Goal: Task Accomplishment & Management: Use online tool/utility

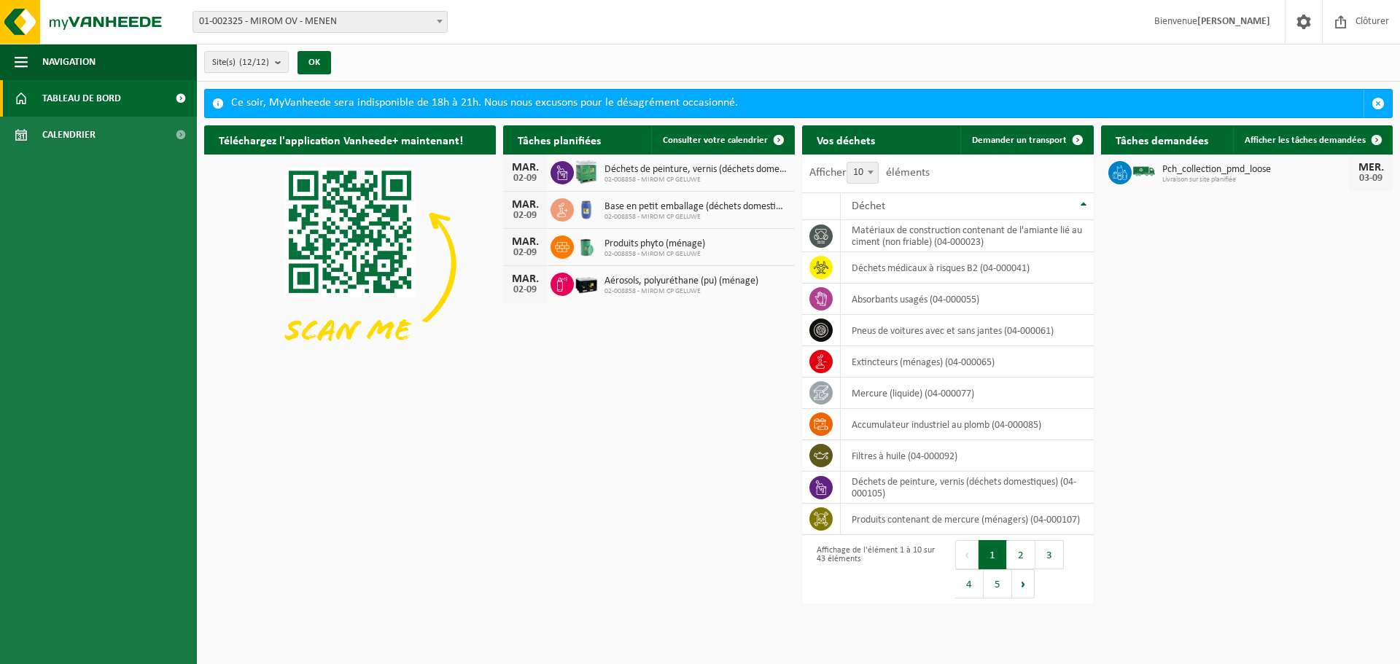
click at [257, 25] on span "01-002325 - MIROM OV - MENEN" at bounding box center [320, 22] width 254 height 20
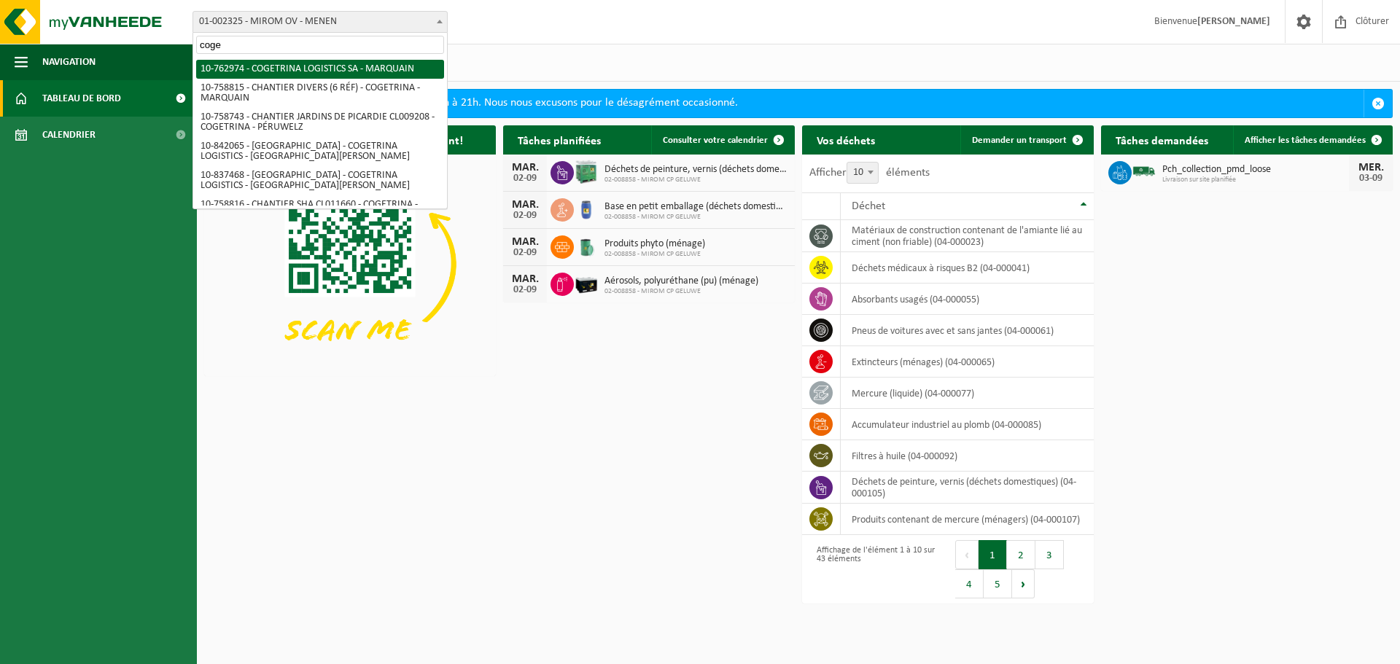
type input "coge"
select select "17600"
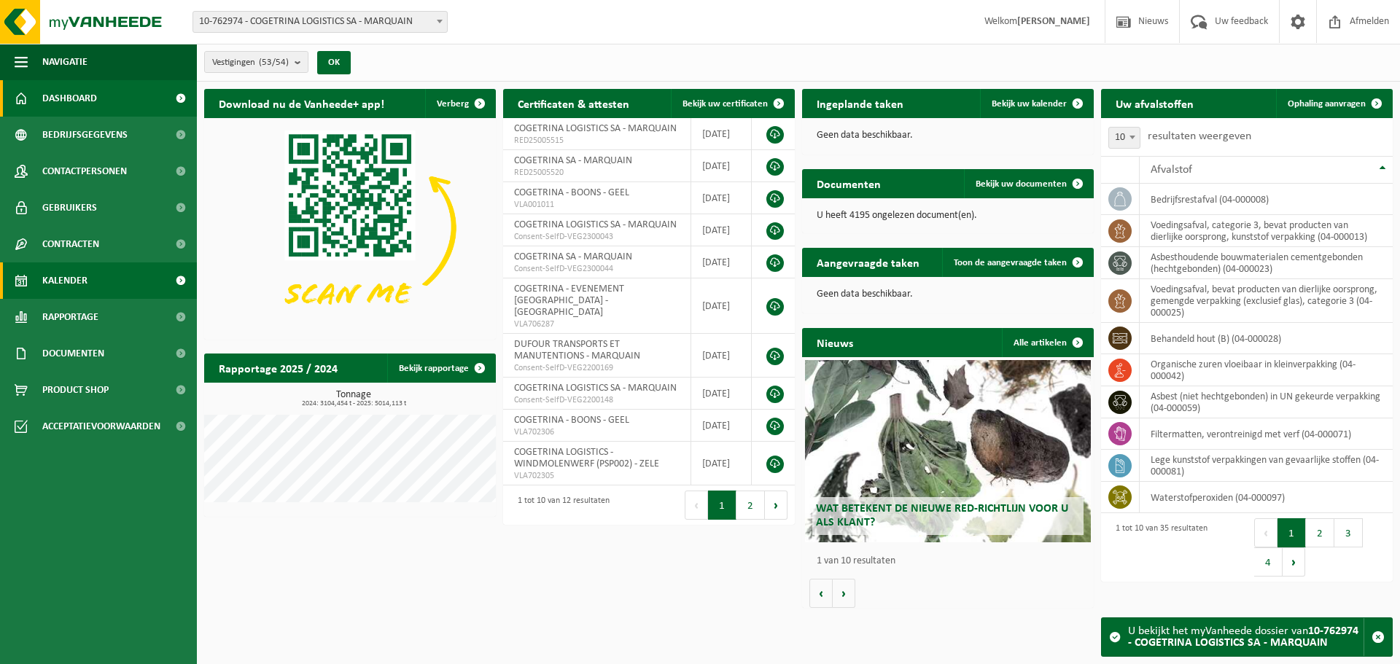
click at [74, 280] on span "Kalender" at bounding box center [64, 281] width 45 height 36
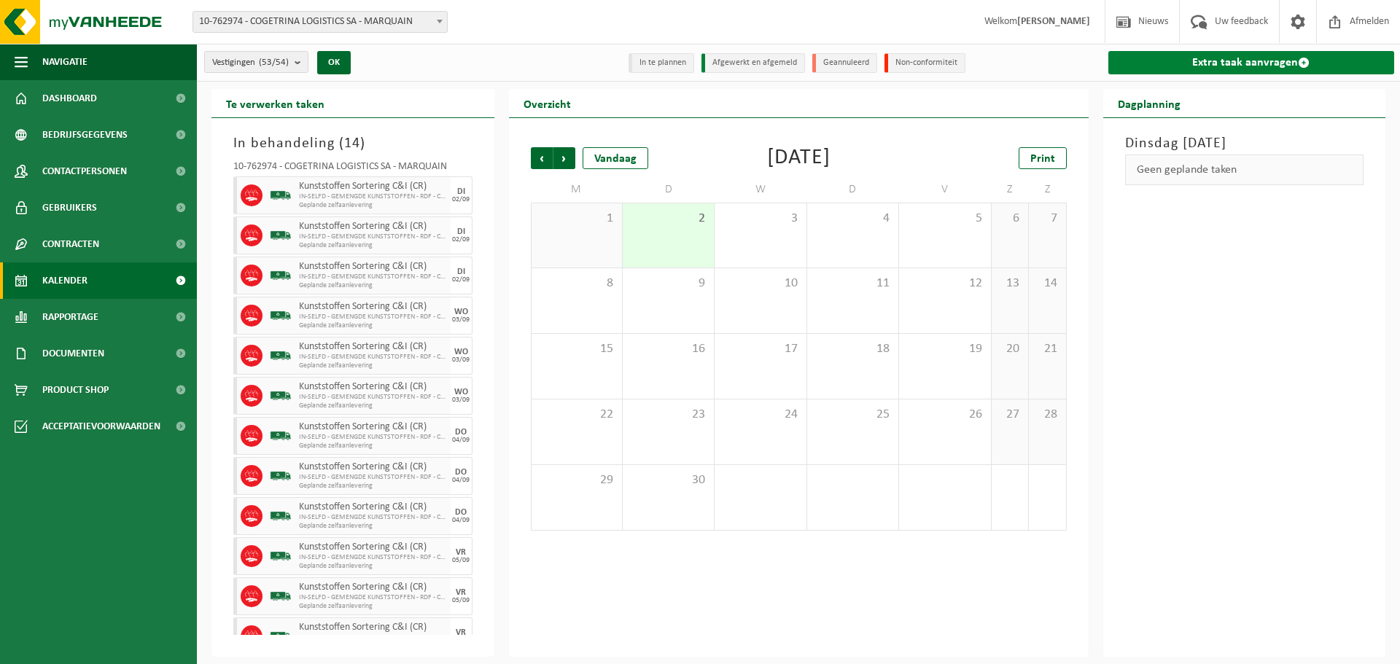
click at [1147, 72] on link "Extra taak aanvragen" at bounding box center [1251, 62] width 287 height 23
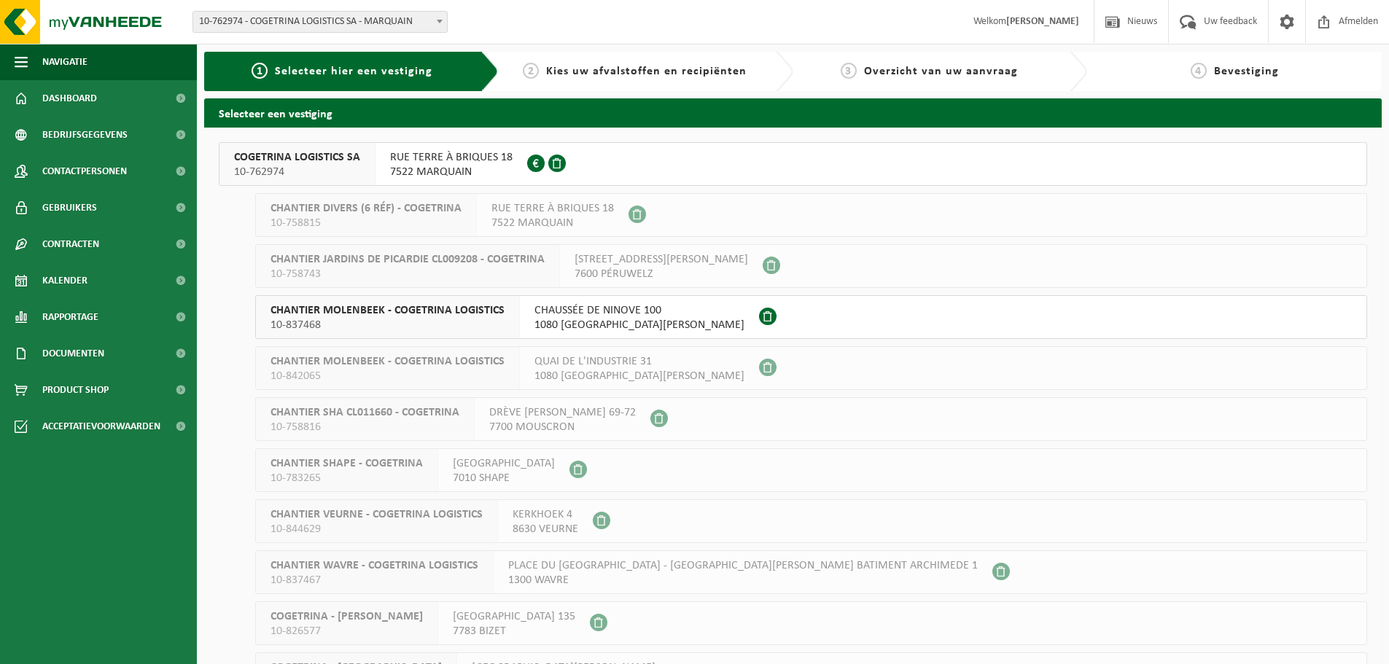
click at [300, 176] on span "10-762974" at bounding box center [297, 172] width 126 height 15
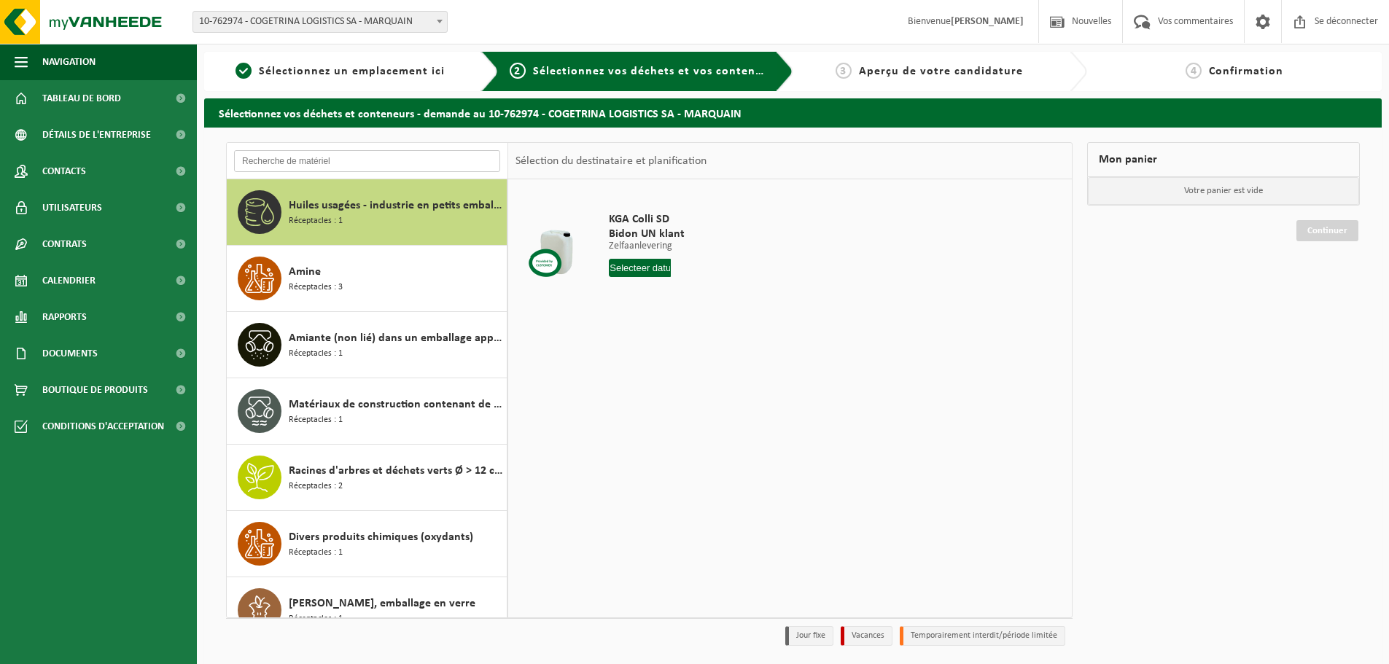
click at [311, 158] on input "text" at bounding box center [367, 161] width 266 height 22
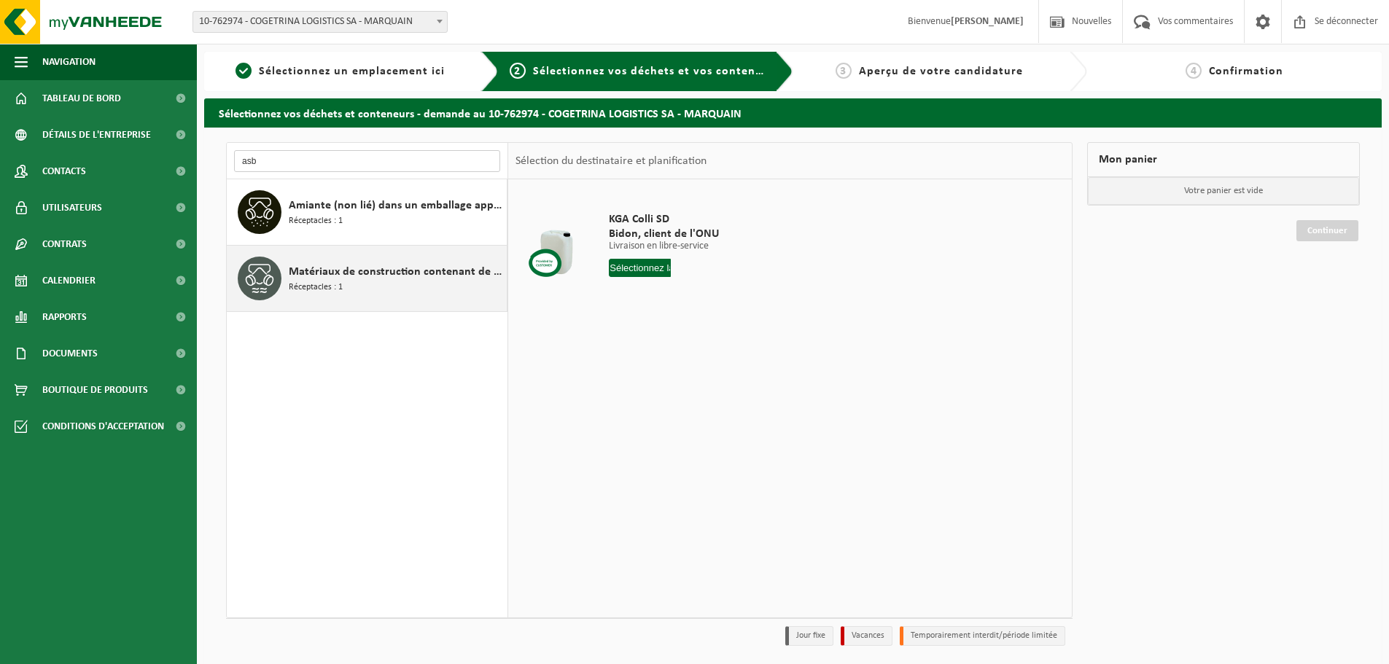
type input "asb"
click at [329, 284] on font "Réceptacles : 1" at bounding box center [316, 287] width 54 height 9
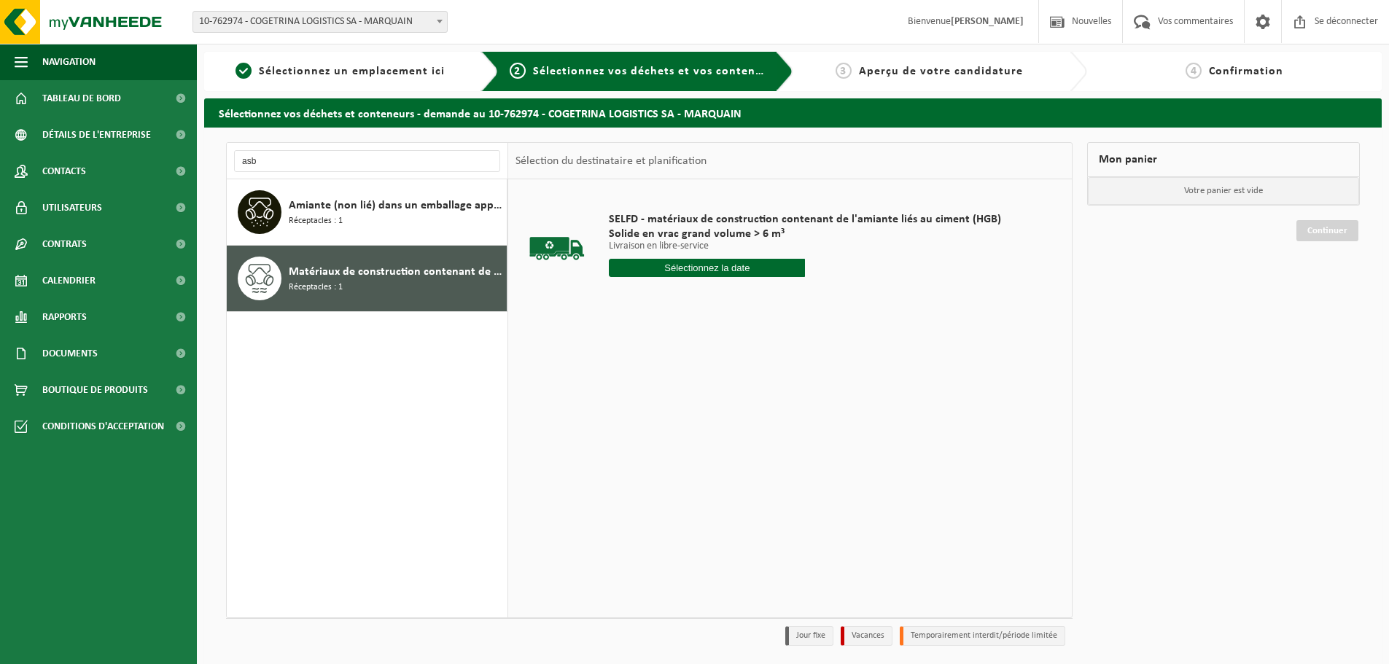
click at [643, 273] on input "text" at bounding box center [707, 268] width 196 height 18
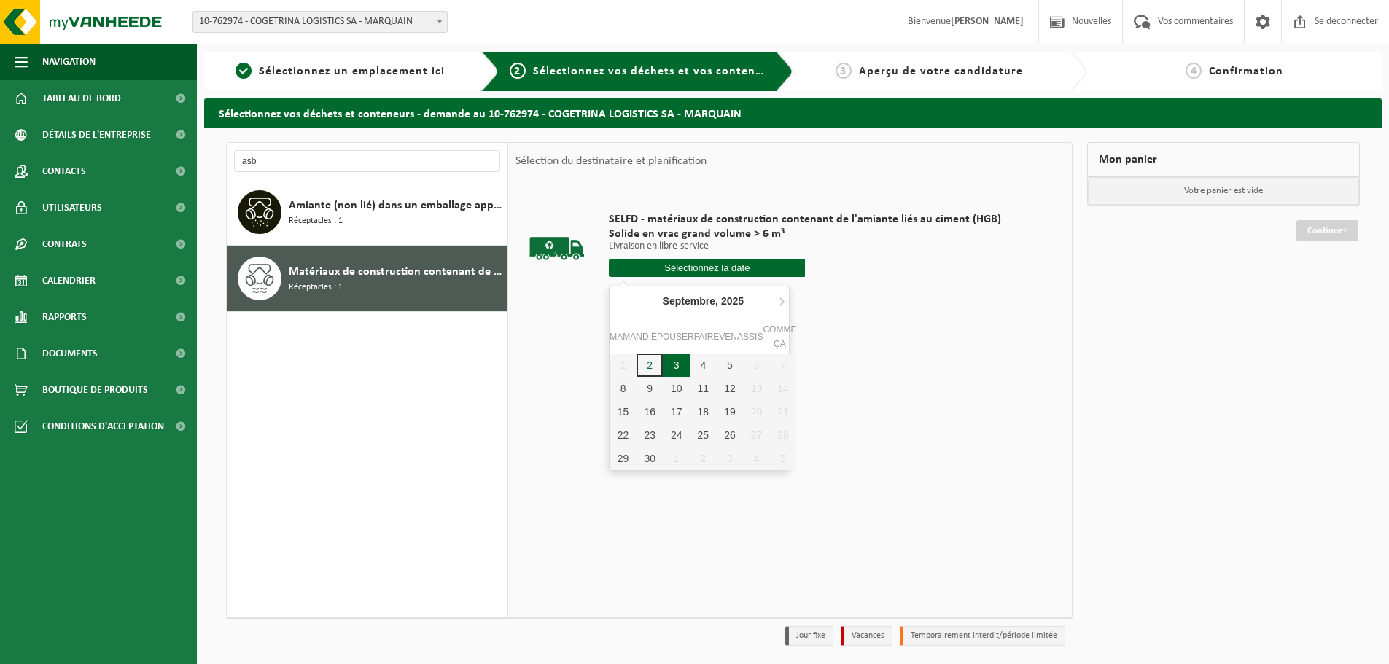
click at [672, 363] on div "3" at bounding box center [676, 365] width 27 height 23
type input "Van 2025-09-03"
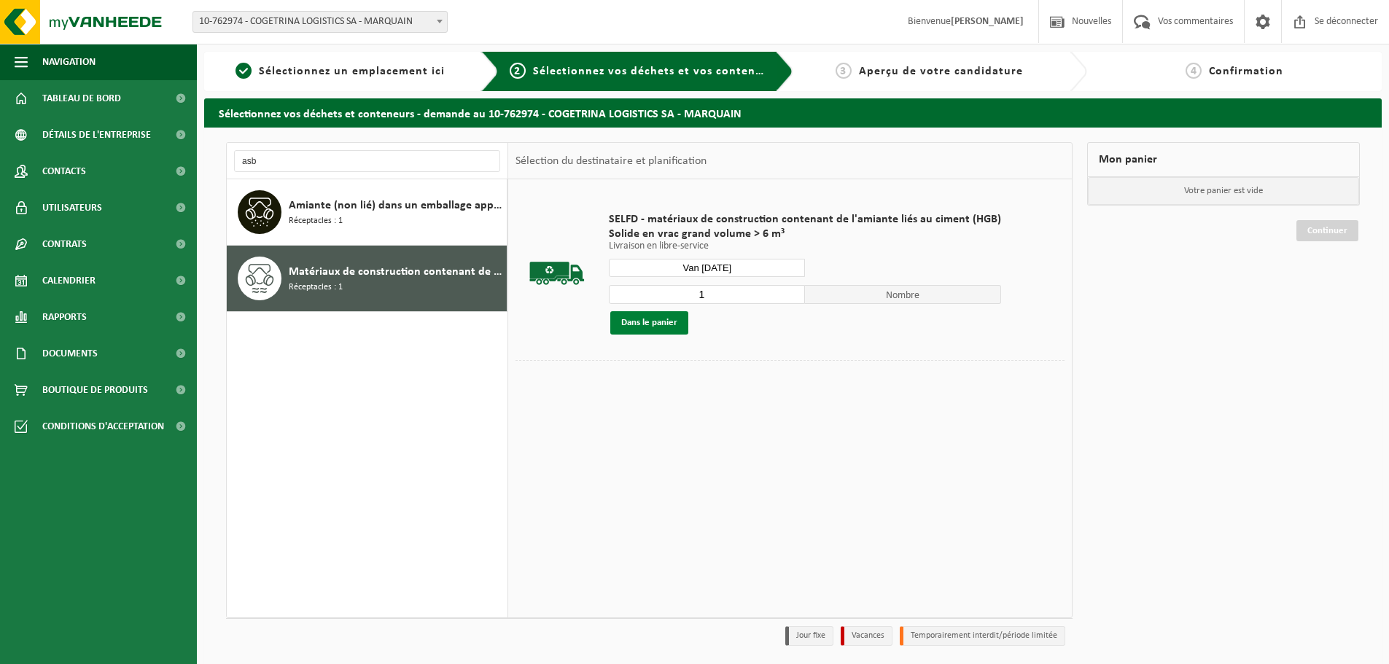
click at [663, 330] on button "Dans le panier" at bounding box center [649, 322] width 78 height 23
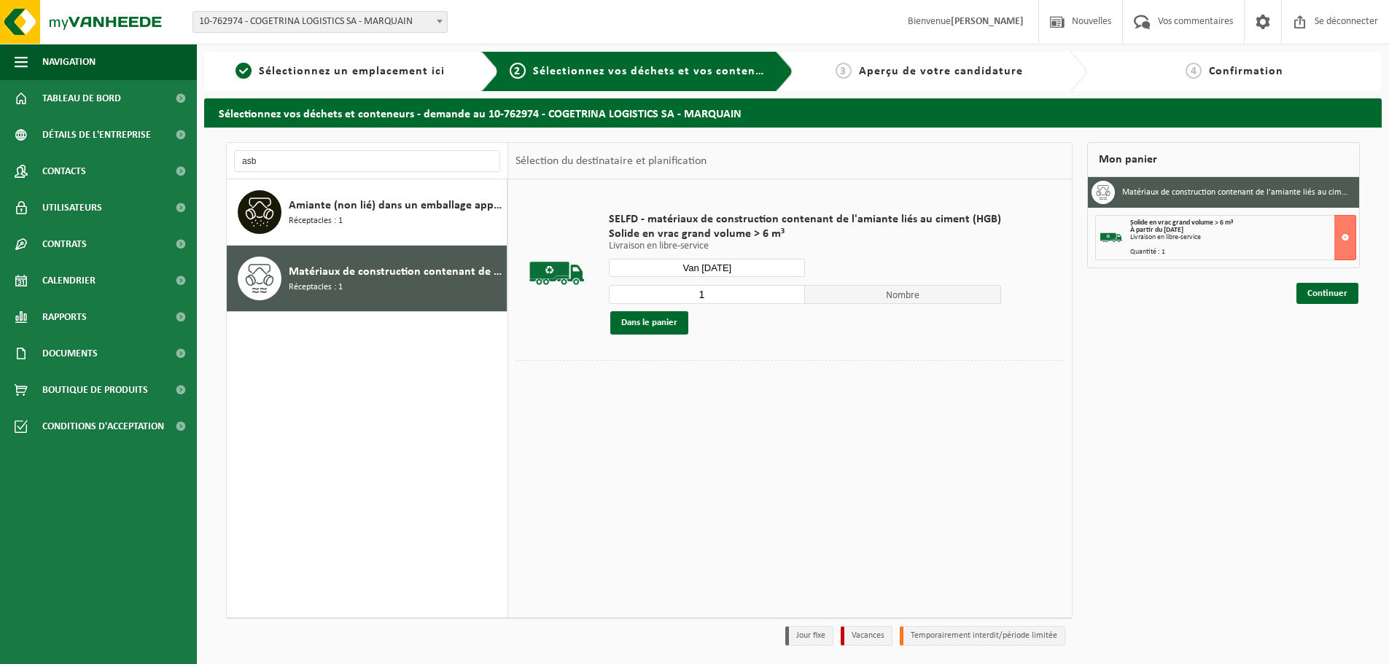
click at [1295, 292] on div "Mon panier Matériaux de construction contenant de l'amiante liés au ciment (lié…" at bounding box center [1223, 397] width 287 height 511
click at [1324, 296] on font "Continuer" at bounding box center [1327, 293] width 40 height 9
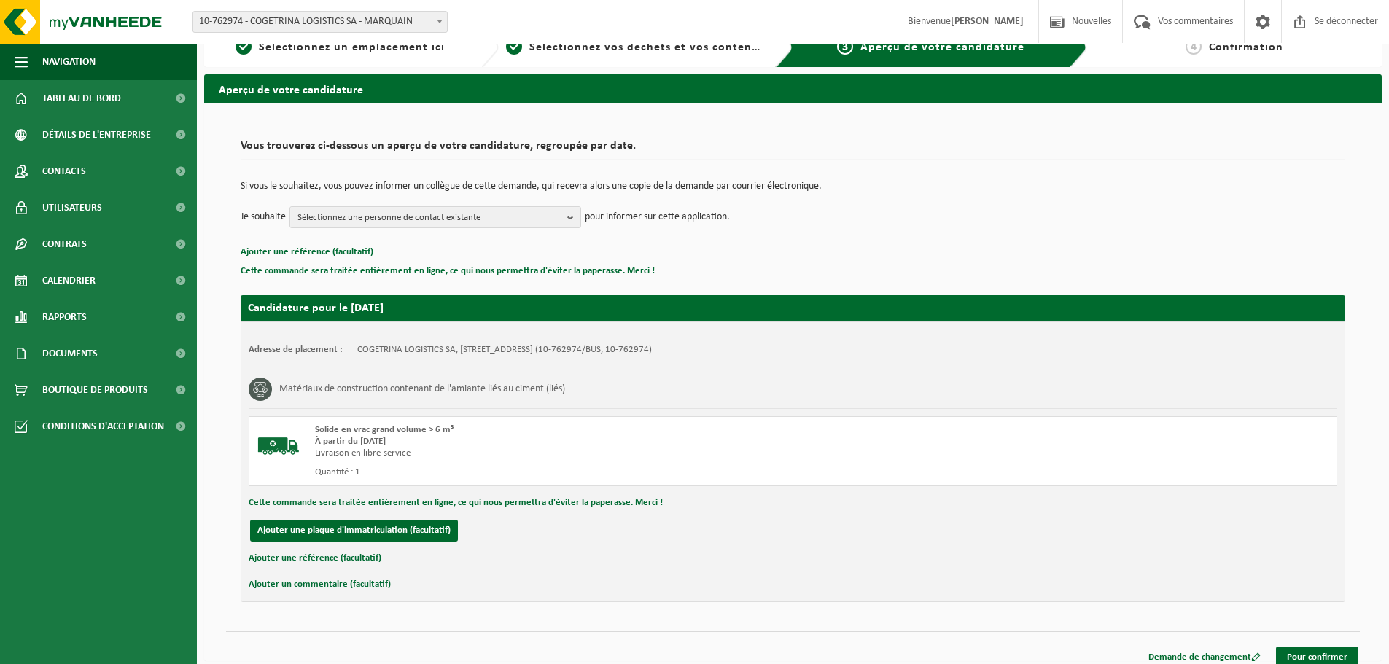
scroll to position [36, 0]
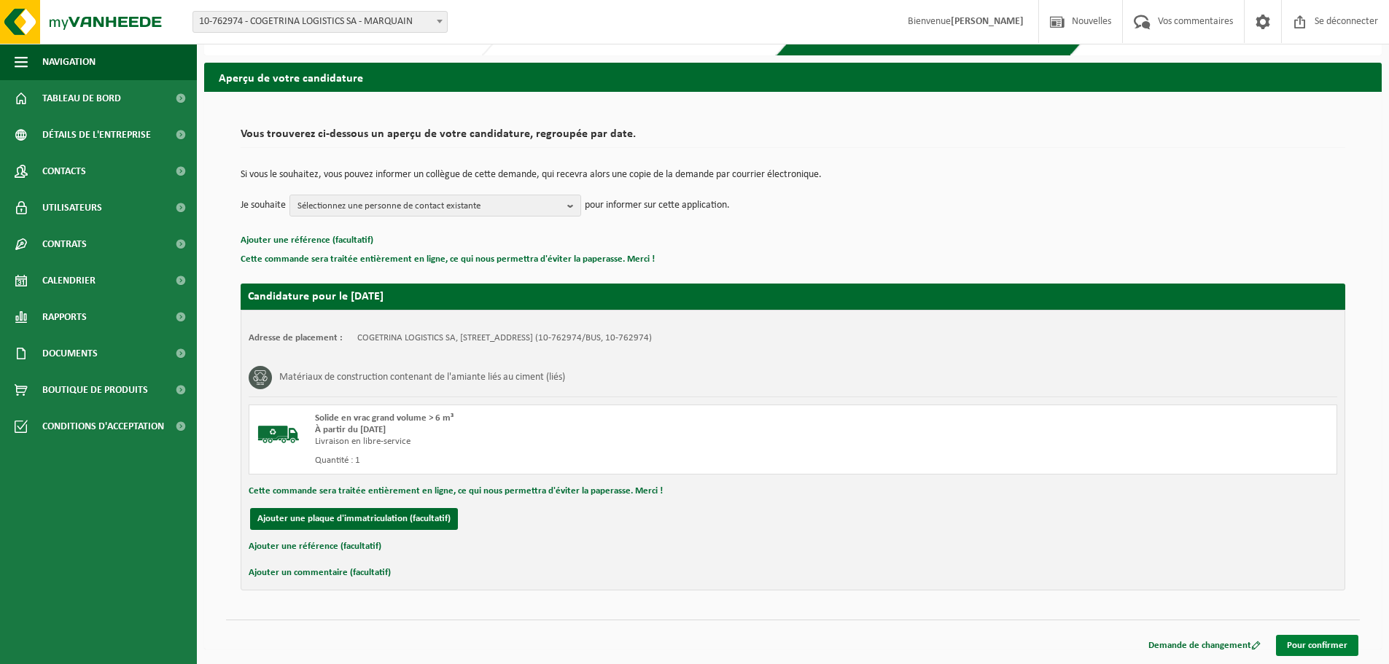
click at [1310, 639] on link "Pour confirmer" at bounding box center [1317, 645] width 82 height 21
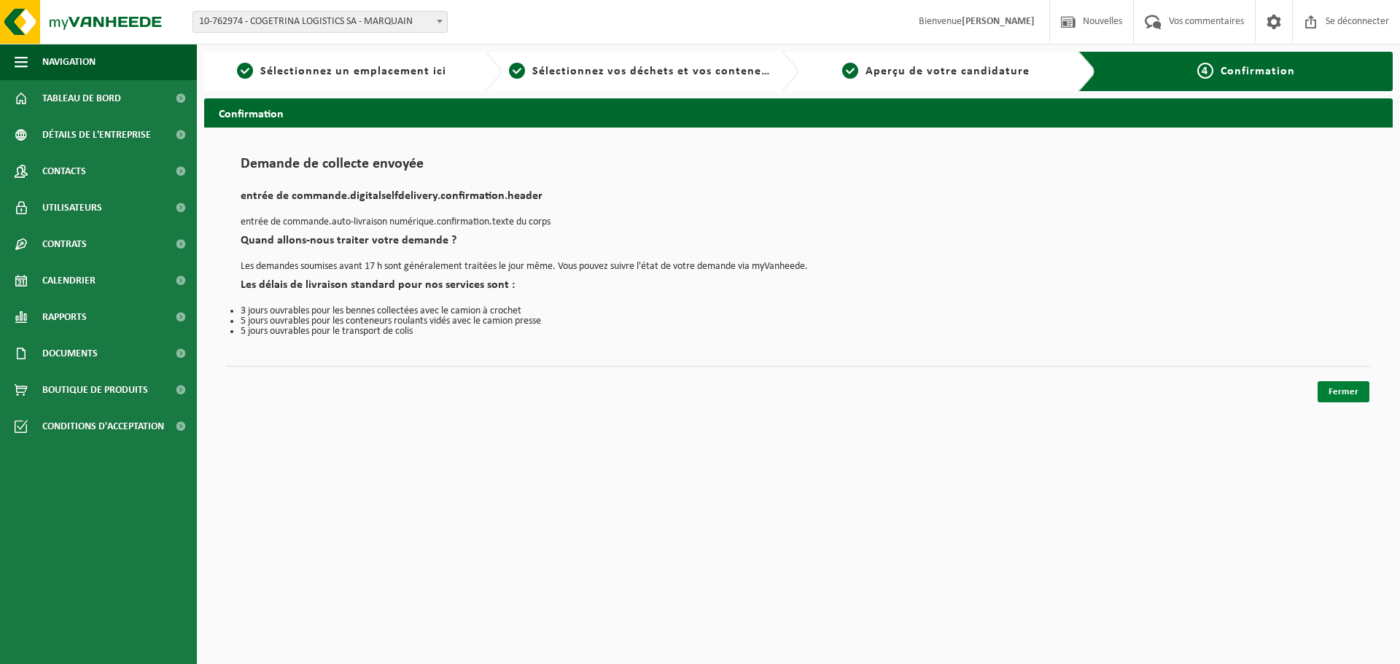
click at [1347, 399] on link "Fermer" at bounding box center [1344, 391] width 52 height 21
